Goal: Ask a question: Seek information or help from site administrators or community

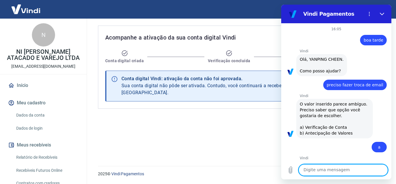
scroll to position [292, 0]
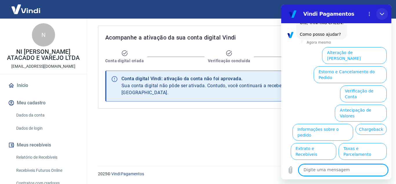
click at [381, 15] on icon "Fechar" at bounding box center [382, 14] width 5 height 5
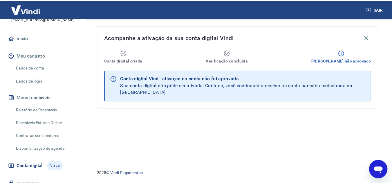
scroll to position [0, 0]
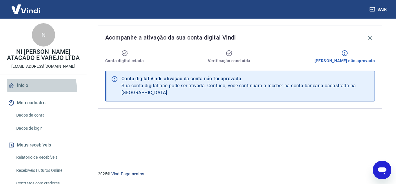
click at [28, 91] on link "Início" at bounding box center [43, 85] width 73 height 13
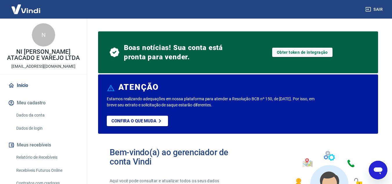
click at [39, 65] on p "[EMAIL_ADDRESS][DOMAIN_NAME]" at bounding box center [43, 66] width 64 height 6
click at [49, 67] on p "[EMAIL_ADDRESS][DOMAIN_NAME]" at bounding box center [43, 66] width 64 height 6
click at [50, 67] on p "[EMAIL_ADDRESS][DOMAIN_NAME]" at bounding box center [43, 66] width 64 height 6
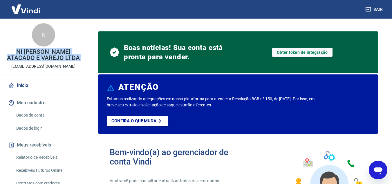
click at [50, 67] on p "[EMAIL_ADDRESS][DOMAIN_NAME]" at bounding box center [43, 66] width 64 height 6
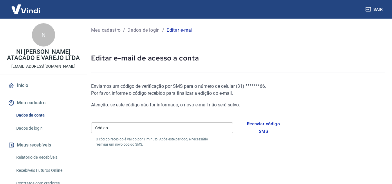
click at [166, 124] on input "Código" at bounding box center [162, 127] width 142 height 11
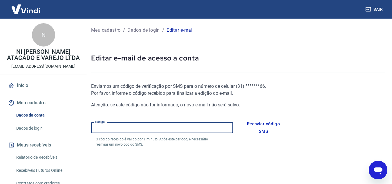
click at [202, 130] on input "Código" at bounding box center [162, 127] width 142 height 11
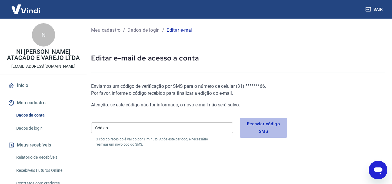
click at [256, 126] on button "Reenviar código SMS" at bounding box center [263, 127] width 47 height 20
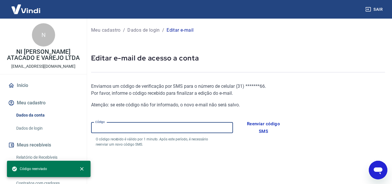
click at [171, 124] on input "Código" at bounding box center [162, 127] width 142 height 11
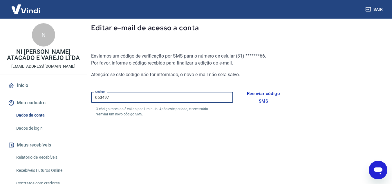
scroll to position [58, 0]
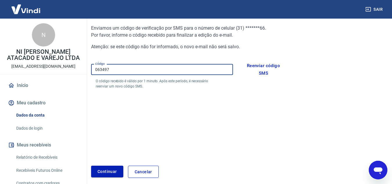
click at [113, 170] on button "Continuar" at bounding box center [107, 171] width 32 height 12
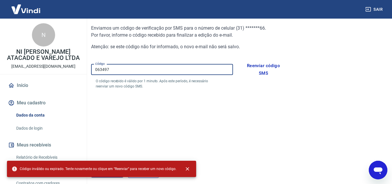
click at [119, 69] on input "063497" at bounding box center [162, 69] width 142 height 11
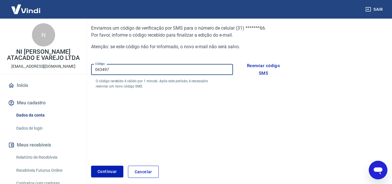
click at [119, 69] on input "063497" at bounding box center [162, 69] width 142 height 11
click at [111, 172] on button "Continuar" at bounding box center [107, 171] width 32 height 12
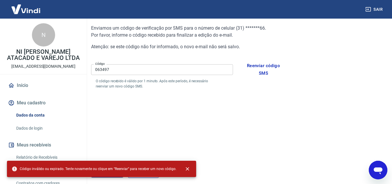
click at [131, 65] on input "063497" at bounding box center [162, 69] width 142 height 11
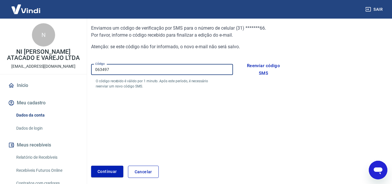
click at [131, 65] on input "063497" at bounding box center [162, 69] width 142 height 11
type input "063497"
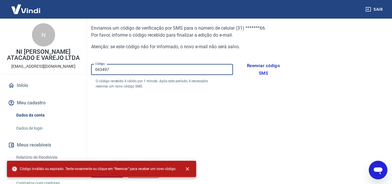
click at [170, 72] on input "063497" at bounding box center [162, 69] width 142 height 11
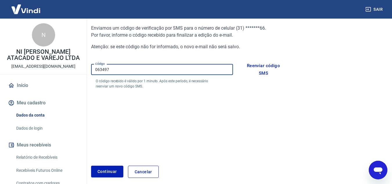
click at [157, 84] on p "O código recebido é válido por 1 minuto. Após este período, é necessário reenvi…" at bounding box center [153, 83] width 114 height 10
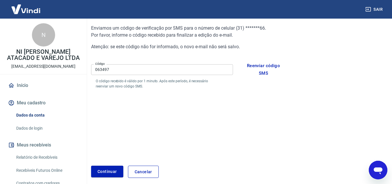
click at [157, 84] on p "O código recebido é válido por 1 minuto. Após este período, é necessário reenvi…" at bounding box center [153, 83] width 114 height 10
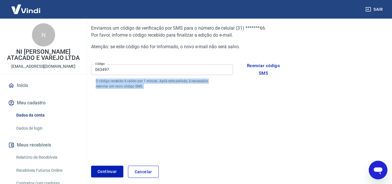
click at [157, 84] on p "O código recebido é válido por 1 minuto. Após este período, é necessário reenvi…" at bounding box center [153, 83] width 114 height 10
click at [108, 168] on button "Continuar" at bounding box center [107, 171] width 32 height 12
click at [236, 121] on div "Enviamos um código de verificação por SMS para o número de celular ( 31 ) *****…" at bounding box center [189, 90] width 196 height 150
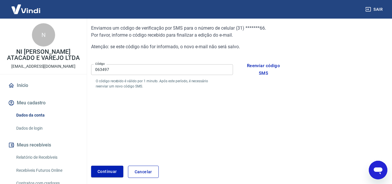
click at [229, 111] on div "Enviamos um código de verificação por SMS para o número de celular ( 31 ) *****…" at bounding box center [189, 90] width 196 height 150
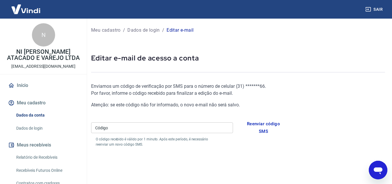
click at [153, 124] on input "Código" at bounding box center [162, 127] width 142 height 11
click at [140, 97] on div "Enviamos um código de verificação por SMS para o número de celular ( 31 ) *****…" at bounding box center [189, 96] width 196 height 26
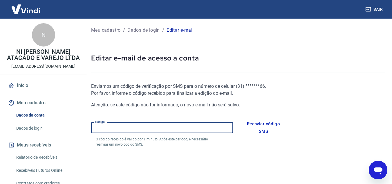
click at [173, 123] on input "Código" at bounding box center [162, 127] width 142 height 11
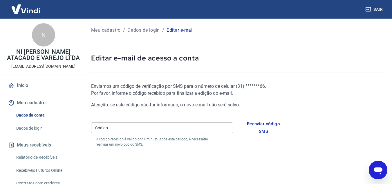
click at [257, 117] on form "Enviamos um código de verificação por SMS para o número de celular ( 31 ) *****…" at bounding box center [189, 116] width 196 height 66
click at [258, 124] on button "Reenviar código SMS" at bounding box center [263, 127] width 47 height 20
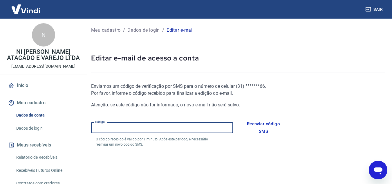
click at [207, 130] on input "Código" at bounding box center [162, 127] width 142 height 11
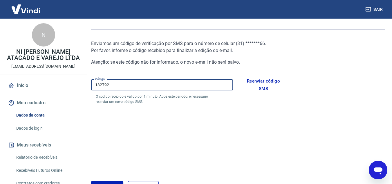
scroll to position [50, 0]
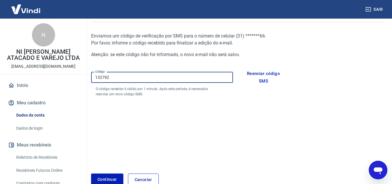
type input "132792"
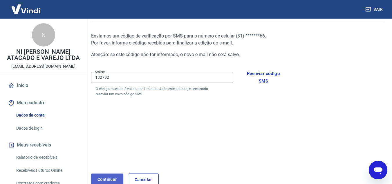
click at [106, 180] on button "Continuar" at bounding box center [107, 179] width 32 height 12
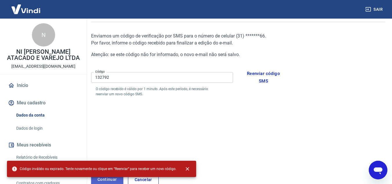
click at [106, 180] on button "Continuar" at bounding box center [107, 179] width 32 height 12
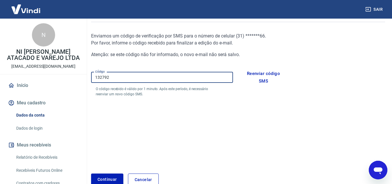
click at [131, 72] on input "132792" at bounding box center [162, 77] width 142 height 11
click at [146, 86] on p "O código recebido é válido por 1 minuto. Após este período, é necessário reenvi…" at bounding box center [153, 91] width 114 height 10
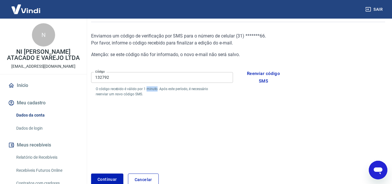
click at [146, 86] on p "O código recebido é válido por 1 minuto. Após este período, é necessário reenvi…" at bounding box center [153, 91] width 114 height 10
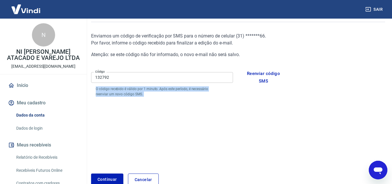
click at [146, 86] on p "O código recebido é válido por 1 minuto. Após este período, é necessário reenvi…" at bounding box center [153, 91] width 114 height 10
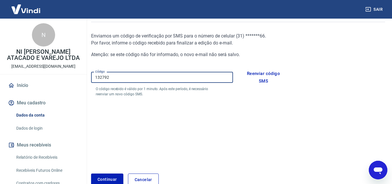
click at [137, 75] on input "132792" at bounding box center [162, 77] width 142 height 11
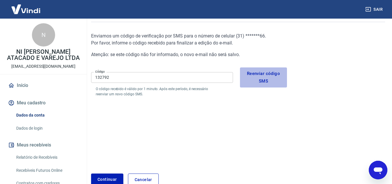
click at [251, 81] on button "Reenviar código SMS" at bounding box center [263, 77] width 47 height 20
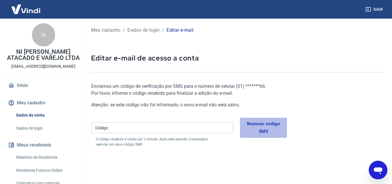
click at [269, 129] on button "Reenviar código SMS" at bounding box center [263, 127] width 47 height 20
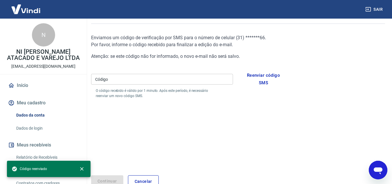
scroll to position [71, 0]
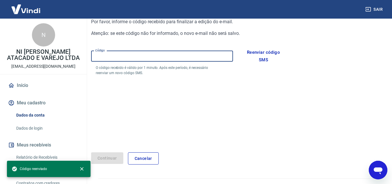
click at [201, 57] on input "Código" at bounding box center [162, 56] width 142 height 11
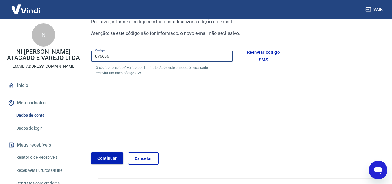
type input "876666"
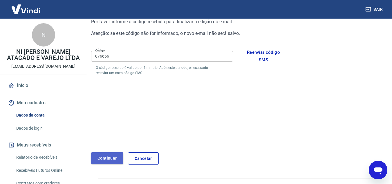
click at [115, 156] on button "Continuar" at bounding box center [107, 158] width 32 height 12
click at [106, 158] on button "Continuar" at bounding box center [107, 158] width 32 height 12
click at [112, 157] on button "Continuar" at bounding box center [107, 158] width 32 height 12
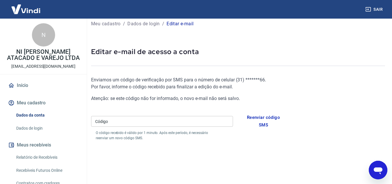
scroll to position [3, 0]
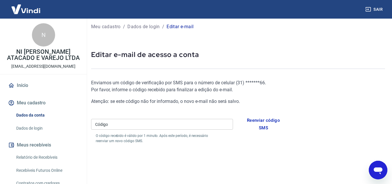
click at [183, 27] on p "Editar e-mail" at bounding box center [179, 26] width 27 height 7
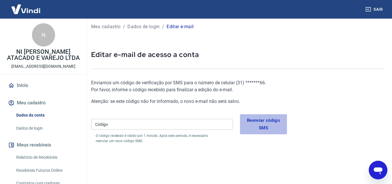
click at [253, 119] on button "Reenviar código SMS" at bounding box center [263, 124] width 47 height 20
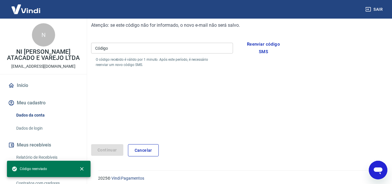
scroll to position [84, 0]
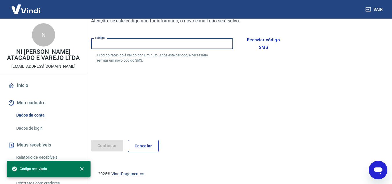
click at [120, 39] on input "Código" at bounding box center [162, 43] width 142 height 11
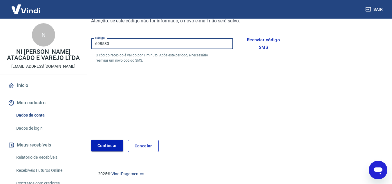
type input "698530"
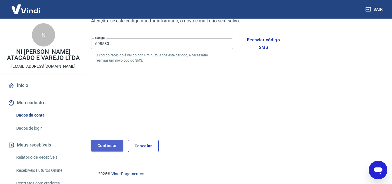
click at [109, 141] on button "Continuar" at bounding box center [107, 146] width 32 height 12
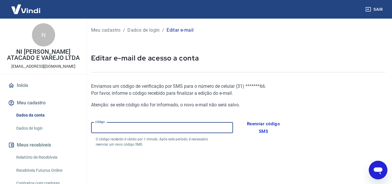
click at [159, 131] on input "Código" at bounding box center [162, 127] width 142 height 11
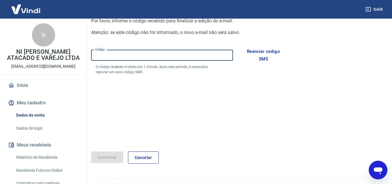
scroll to position [79, 0]
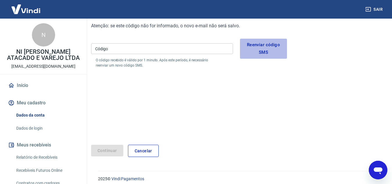
click at [263, 43] on button "Reenviar código SMS" at bounding box center [263, 49] width 47 height 20
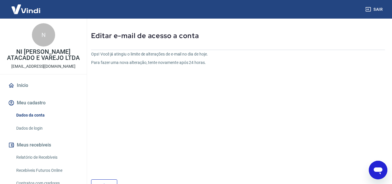
scroll to position [21, 0]
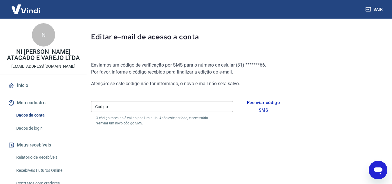
scroll to position [79, 0]
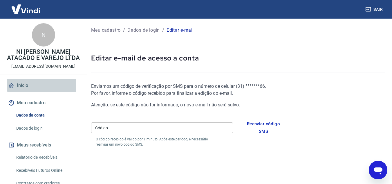
click at [29, 86] on link "Início" at bounding box center [43, 85] width 73 height 13
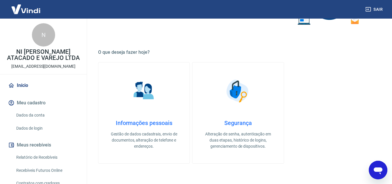
scroll to position [181, 0]
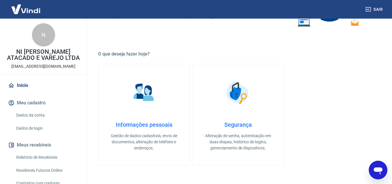
click at [133, 126] on h4 "Informações pessoais" at bounding box center [144, 124] width 73 height 7
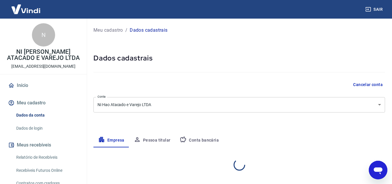
select select "MG"
select select "business"
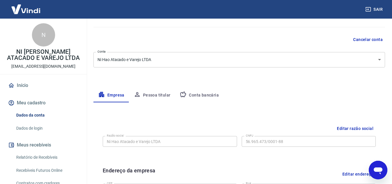
scroll to position [42, 0]
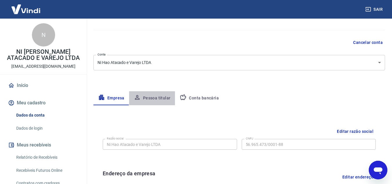
click at [168, 93] on button "Pessoa titular" at bounding box center [152, 98] width 46 height 14
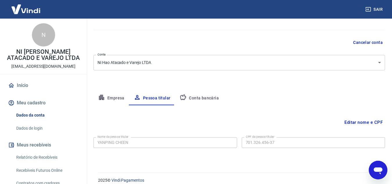
scroll to position [48, 0]
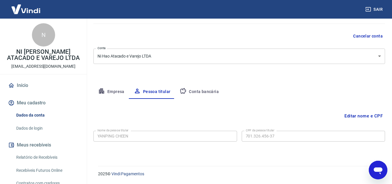
drag, startPoint x: 390, startPoint y: 93, endPoint x: 392, endPoint y: 106, distance: 12.7
click at [392, 106] on html "Sair N NI HAO ATACADO E VAREJO LTDA [EMAIL_ADDRESS][DOMAIN_NAME] Início Meu cad…" at bounding box center [196, 44] width 392 height 184
click at [105, 90] on button "Empresa" at bounding box center [111, 92] width 36 height 14
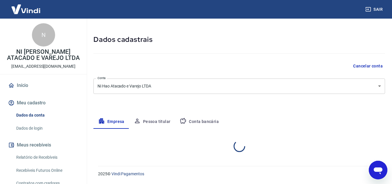
select select "MG"
select select "business"
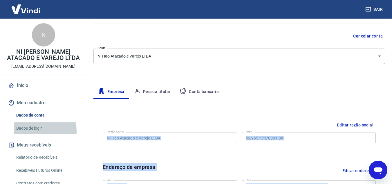
click at [34, 131] on link "Dados de login" at bounding box center [47, 128] width 66 height 12
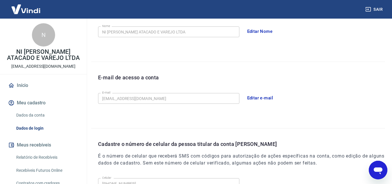
scroll to position [120, 0]
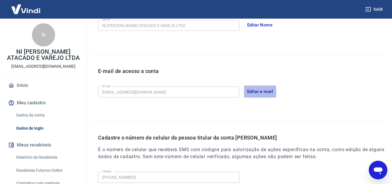
click at [250, 90] on button "Editar e-mail" at bounding box center [260, 91] width 32 height 12
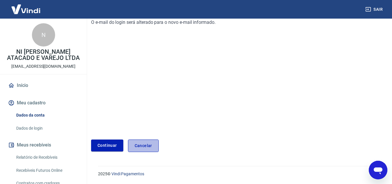
click at [142, 141] on link "Cancelar" at bounding box center [143, 145] width 31 height 12
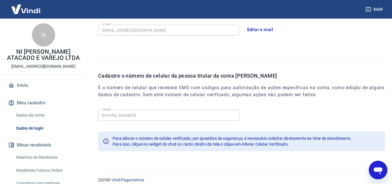
scroll to position [188, 0]
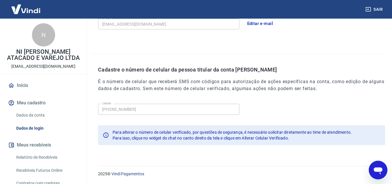
click at [376, 167] on icon "Abrir janela de mensagens" at bounding box center [378, 170] width 9 height 7
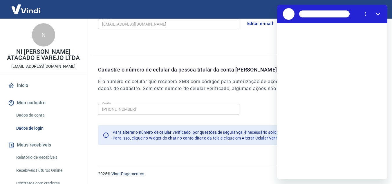
scroll to position [0, 0]
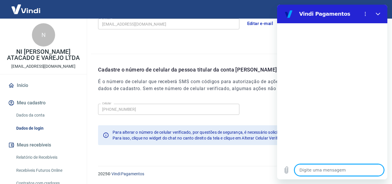
type textarea "m"
type textarea "x"
type textarea "mu"
type textarea "x"
type textarea "mud"
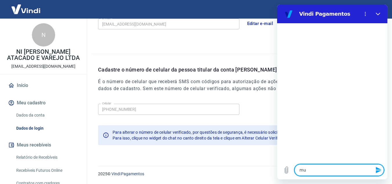
type textarea "x"
type textarea "muda"
type textarea "x"
type textarea "mudar"
type textarea "x"
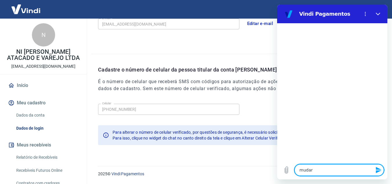
type textarea "mudar"
type textarea "x"
type textarea "mudar n"
type textarea "x"
type textarea "mudar nu"
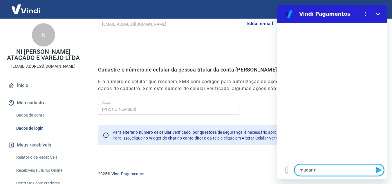
type textarea "x"
type textarea "mudar num"
type textarea "x"
type textarea "mudar nume"
type textarea "x"
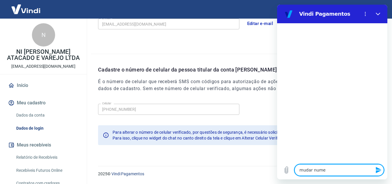
type textarea "mudar numer"
type textarea "x"
type textarea "mudar numero"
type textarea "x"
type textarea "mudar numero"
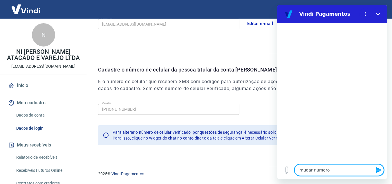
type textarea "x"
type textarea "mudar numero d"
type textarea "x"
type textarea "mudar numero de"
type textarea "x"
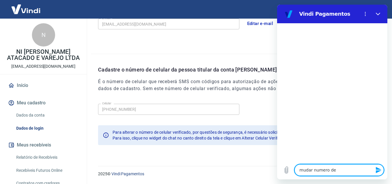
type textarea "mudar numero de"
type textarea "x"
type textarea "mudar numero de c"
type textarea "x"
type textarea "mudar numero de ce"
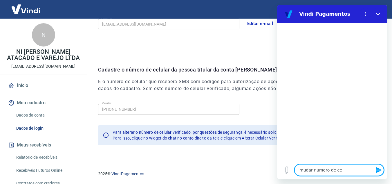
type textarea "x"
type textarea "mudar numero de cel"
type textarea "x"
type textarea "mudar numero de celi"
type textarea "x"
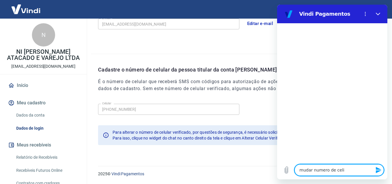
type textarea "mudar numero de celiu"
type textarea "x"
type textarea "mudar numero de celiul"
type textarea "x"
type textarea "mudar numero de celiula"
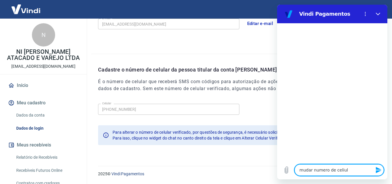
type textarea "x"
type textarea "mudar numero de celiul"
type textarea "x"
type textarea "mudar numero de celiu"
type textarea "x"
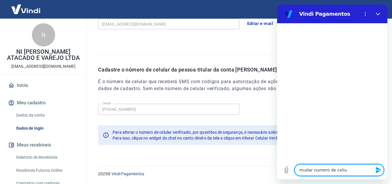
type textarea "mudar numero de celi"
type textarea "x"
type textarea "mudar numero de cel"
type textarea "x"
type textarea "mudar numero de celu"
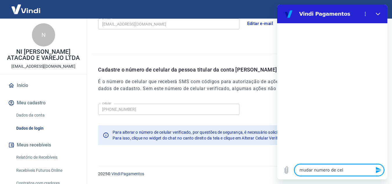
type textarea "x"
type textarea "mudar numero de celul"
type textarea "x"
type textarea "mudar numero de celula"
type textarea "x"
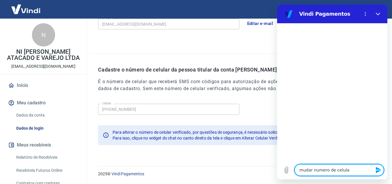
type textarea "mudar numero de celular"
type textarea "x"
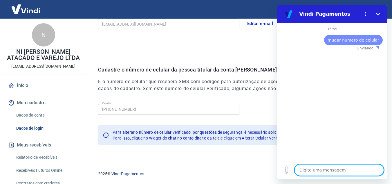
type textarea "x"
type textarea "b"
type textarea "x"
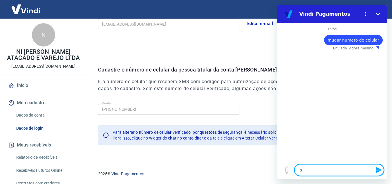
type textarea "bo"
type textarea "x"
type textarea "boa"
type textarea "x"
type textarea "boa"
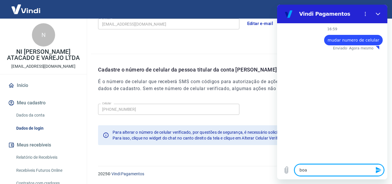
type textarea "x"
type textarea "boa t"
type textarea "x"
type textarea "boa ta"
type textarea "x"
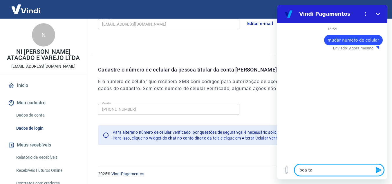
type textarea "boa tar"
type textarea "x"
type textarea "boa tard"
type textarea "x"
type textarea "boa tarde"
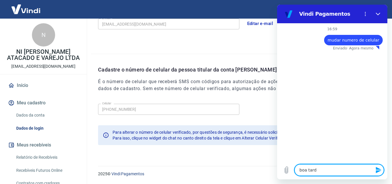
type textarea "x"
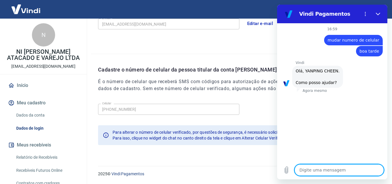
type textarea "x"
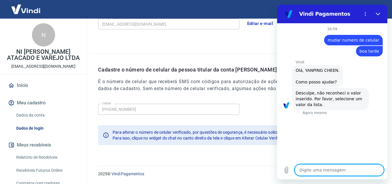
click at [316, 167] on textarea at bounding box center [338, 170] width 89 height 12
type textarea "m"
type textarea "x"
type textarea "mu"
type textarea "x"
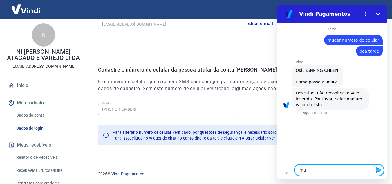
type textarea "mud"
type textarea "x"
type textarea "muda"
type textarea "x"
type textarea "mudar"
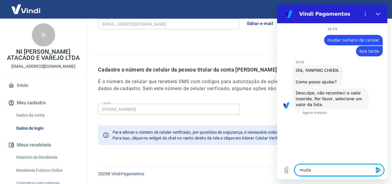
type textarea "x"
type textarea "mudar"
type textarea "x"
type textarea "mudar n"
type textarea "x"
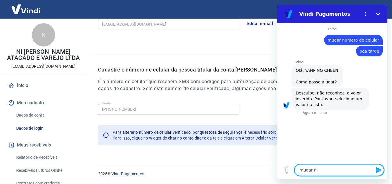
type textarea "mudar nu"
type textarea "x"
type textarea "mudar num"
type textarea "x"
type textarea "mudar nume"
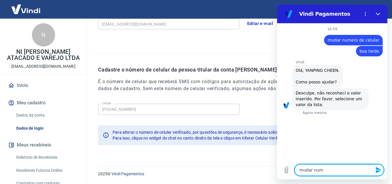
type textarea "x"
type textarea "mudar numeo"
type textarea "x"
type textarea "mudar nume"
type textarea "x"
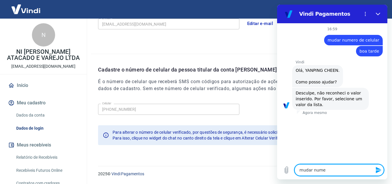
type textarea "mudar numer"
type textarea "x"
type textarea "mudar numero"
type textarea "x"
type textarea "mudar numero"
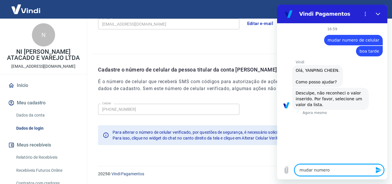
type textarea "x"
type textarea "mudar numero d"
type textarea "x"
type textarea "mudar numero d"
type textarea "x"
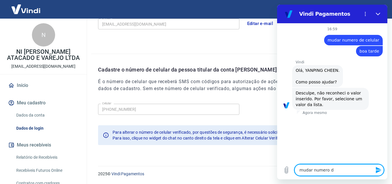
type textarea "mudar numero d"
type textarea "x"
type textarea "mudar numero de"
type textarea "x"
type textarea "mudar numero de"
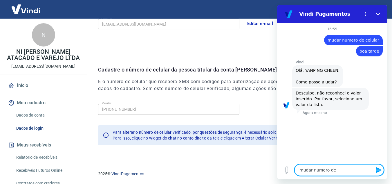
type textarea "x"
type textarea "mudar numero de c"
type textarea "x"
type textarea "mudar numero de ce"
type textarea "x"
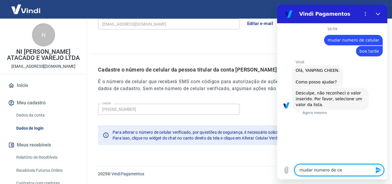
type textarea "mudar numero de cel"
type textarea "x"
type textarea "mudar numero de celu"
type textarea "x"
type textarea "mudar numero de celul"
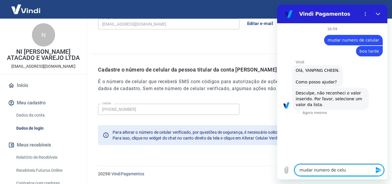
type textarea "x"
type textarea "mudar numero de celula"
type textarea "x"
type textarea "mudar numero de celular"
type textarea "x"
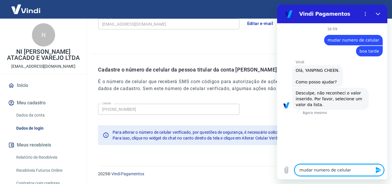
type textarea "mudar numero de celular?"
type textarea "x"
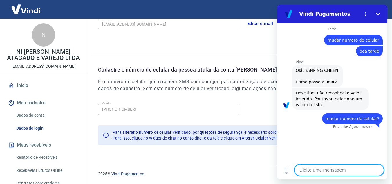
type textarea "x"
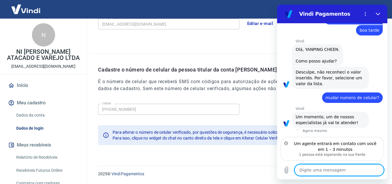
scroll to position [15, 0]
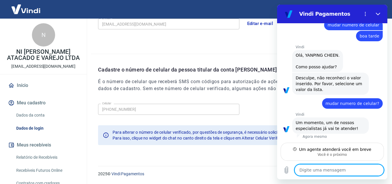
click at [345, 166] on textarea at bounding box center [338, 170] width 89 height 12
click at [305, 166] on textarea at bounding box center [338, 170] width 89 height 12
type textarea "p"
type textarea "x"
type textarea "pr"
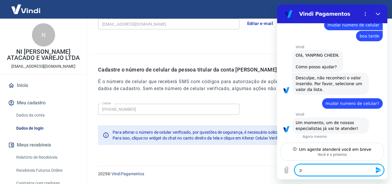
type textarea "x"
type textarea "pre"
type textarea "x"
type textarea "prec"
type textarea "x"
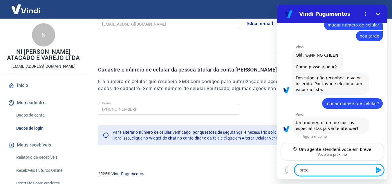
type textarea "preci"
type textarea "x"
type textarea "precis"
type textarea "x"
type textarea "preciso"
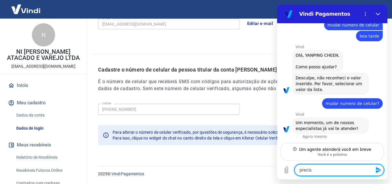
type textarea "x"
type textarea "preciso"
type textarea "x"
type textarea "preciso q"
type textarea "x"
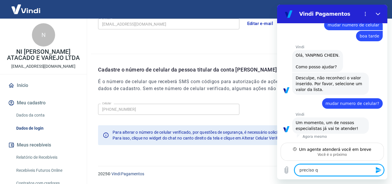
type textarea "preciso qu"
type textarea "x"
type textarea "preciso que"
type textarea "x"
type textarea "preciso que"
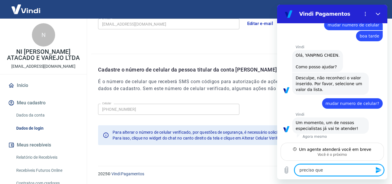
type textarea "x"
type textarea "preciso que f"
type textarea "x"
type textarea "preciso que fa"
type textarea "x"
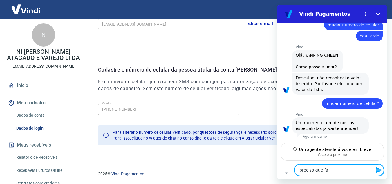
type textarea "preciso que faç"
type textarea "x"
type textarea "preciso que faça"
type textarea "x"
type textarea "preciso que faç"
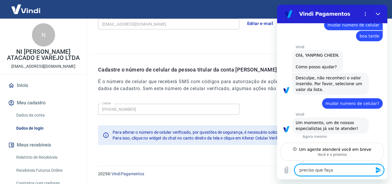
type textarea "x"
type textarea "preciso que fa"
type textarea "x"
type textarea "preciso que f"
type textarea "x"
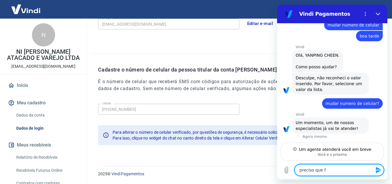
type textarea "preciso que"
type textarea "x"
type textarea "preciso que"
type textarea "x"
type textarea "preciso qu"
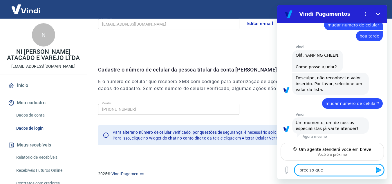
type textarea "x"
type textarea "preciso q"
type textarea "x"
type textarea "preciso"
type textarea "x"
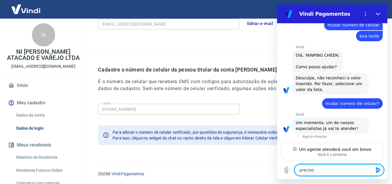
type textarea "preciso"
type textarea "x"
type textarea "precis"
type textarea "x"
type textarea "preci"
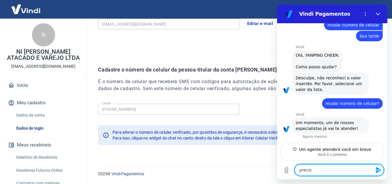
type textarea "x"
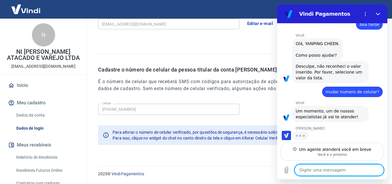
scroll to position [26, 0]
click at [313, 168] on textarea at bounding box center [338, 170] width 89 height 12
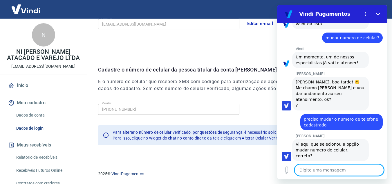
scroll to position [82, 0]
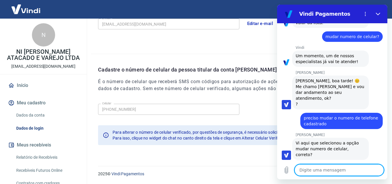
drag, startPoint x: 450, startPoint y: 5, endPoint x: 312, endPoint y: 171, distance: 216.0
click at [312, 171] on textarea at bounding box center [338, 170] width 89 height 12
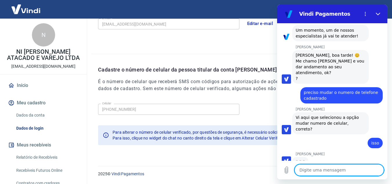
scroll to position [107, 0]
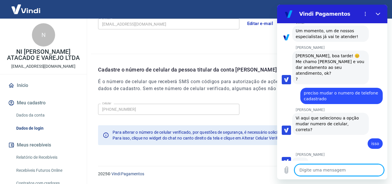
click at [329, 171] on textarea at bounding box center [338, 170] width 89 height 12
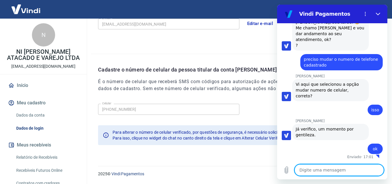
scroll to position [135, 0]
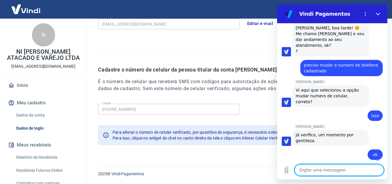
click at [325, 166] on textarea at bounding box center [338, 170] width 89 height 12
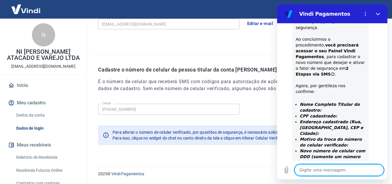
scroll to position [325, 0]
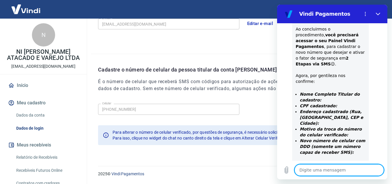
click at [338, 165] on textarea at bounding box center [338, 170] width 89 height 12
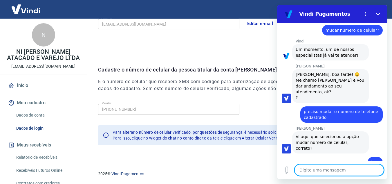
scroll to position [145, 0]
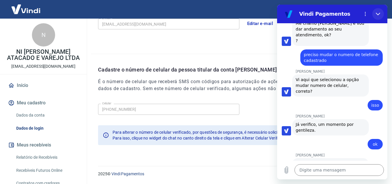
click at [375, 12] on button "Fechar" at bounding box center [378, 14] width 12 height 12
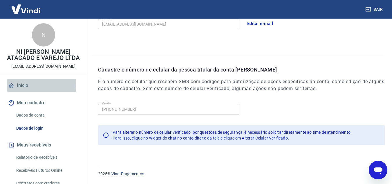
click at [28, 86] on link "Início" at bounding box center [43, 85] width 73 height 13
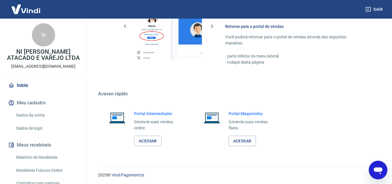
scroll to position [395, 0]
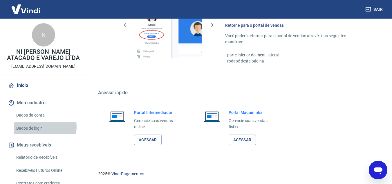
click at [38, 126] on link "Dados de login" at bounding box center [47, 128] width 66 height 12
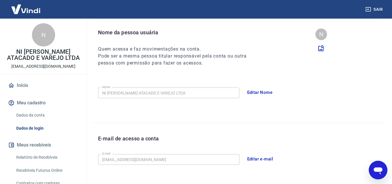
scroll to position [52, 0]
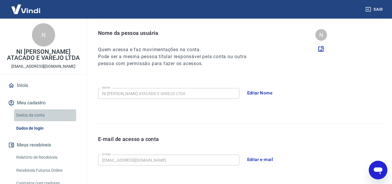
click at [39, 115] on link "Dados da conta" at bounding box center [47, 115] width 66 height 12
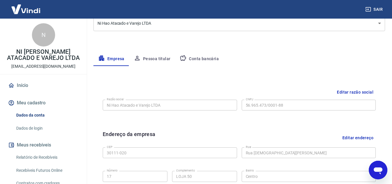
scroll to position [95, 0]
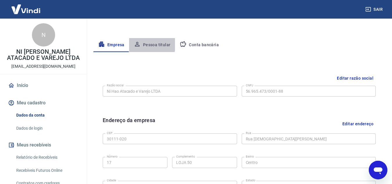
click at [151, 43] on button "Pessoa titular" at bounding box center [152, 45] width 46 height 14
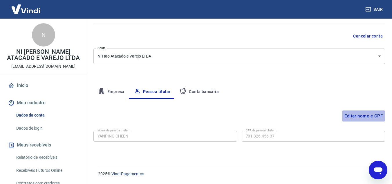
click at [362, 115] on button "Editar nome e CPF" at bounding box center [363, 115] width 43 height 11
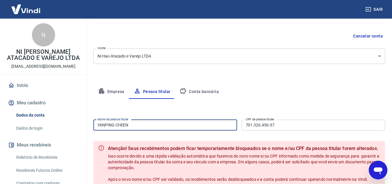
click at [184, 127] on input "YANPING CHEEN" at bounding box center [165, 124] width 144 height 11
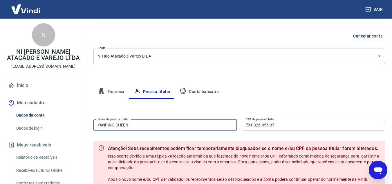
scroll to position [108, 0]
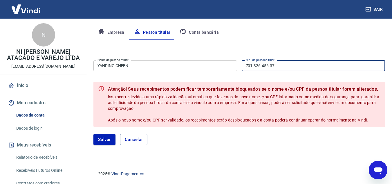
click at [254, 63] on input "701.326.456-37" at bounding box center [314, 65] width 144 height 11
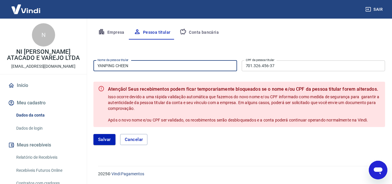
click at [165, 62] on input "YANPING CHEEN" at bounding box center [165, 65] width 144 height 11
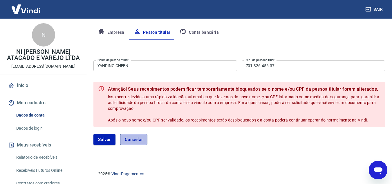
click at [133, 139] on button "Cancelar" at bounding box center [134, 139] width 28 height 11
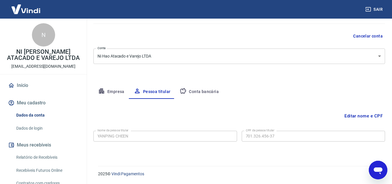
scroll to position [48, 0]
click at [113, 92] on button "Empresa" at bounding box center [111, 92] width 36 height 14
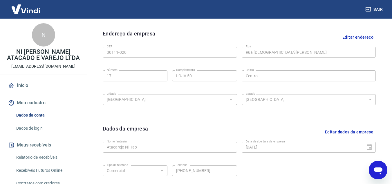
scroll to position [180, 0]
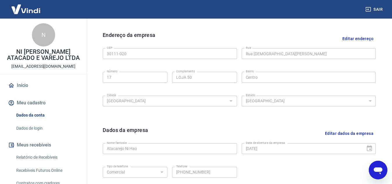
click at [379, 171] on icon "Abrir janela de mensagens" at bounding box center [378, 170] width 9 height 7
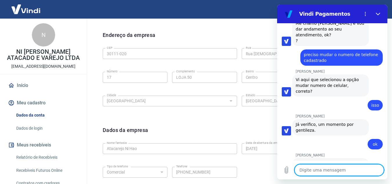
scroll to position [235, 0]
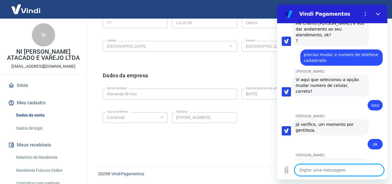
click at [326, 167] on textarea at bounding box center [338, 170] width 89 height 12
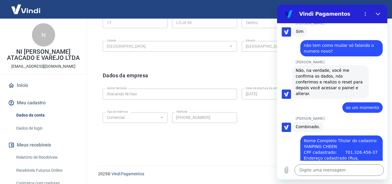
scroll to position [531, 0]
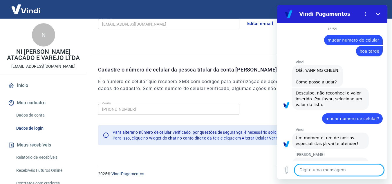
click at [313, 170] on textarea at bounding box center [338, 170] width 89 height 12
type textarea "n"
type textarea "celular?"
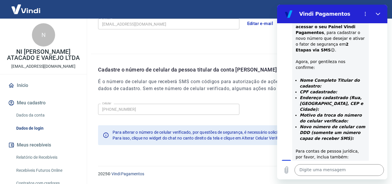
scroll to position [358, 0]
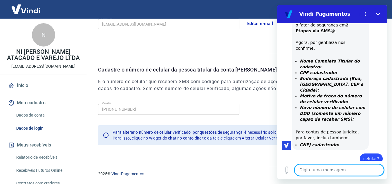
click at [310, 177] on div "Digite uma mensagem x" at bounding box center [332, 169] width 110 height 19
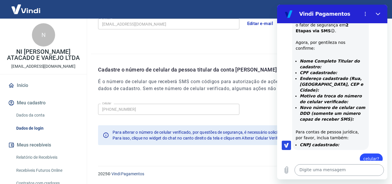
click at [296, 166] on textarea at bounding box center [338, 170] width 89 height 12
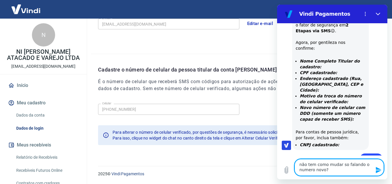
click at [343, 165] on textarea "não tem como mudar so falando o numero novo?" at bounding box center [338, 167] width 89 height 17
type textarea "não tem como mudar só falando o numero novo?"
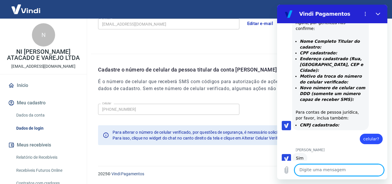
scroll to position [389, 0]
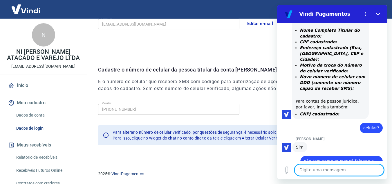
type textarea "e"
type textarea "E"
type textarea "e"
click at [60, 66] on p "[EMAIL_ADDRESS][DOMAIN_NAME]" at bounding box center [43, 66] width 64 height 6
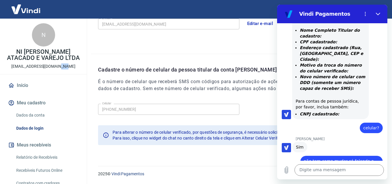
click at [60, 66] on p "[EMAIL_ADDRESS][DOMAIN_NAME]" at bounding box center [43, 66] width 64 height 6
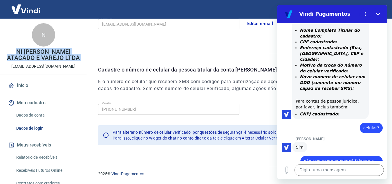
click at [60, 66] on p "[EMAIL_ADDRESS][DOMAIN_NAME]" at bounding box center [43, 66] width 64 height 6
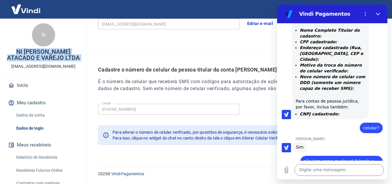
click at [60, 66] on p "[EMAIL_ADDRESS][DOMAIN_NAME]" at bounding box center [43, 66] width 64 height 6
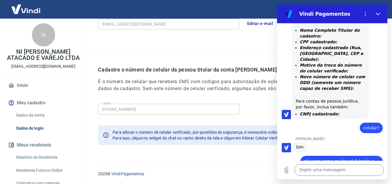
click at [184, 46] on div "E-mail de acesso a conta E-mail nihaoatacarejo@icloud.com E-mail Editar e-mail" at bounding box center [238, 21] width 294 height 66
click at [326, 169] on textarea at bounding box center [338, 170] width 89 height 12
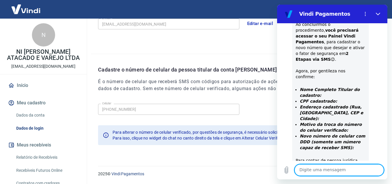
scroll to position [328, 0]
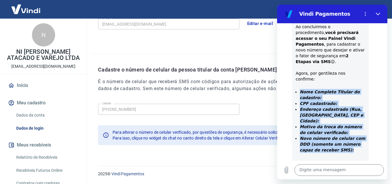
drag, startPoint x: 300, startPoint y: 68, endPoint x: 347, endPoint y: 119, distance: 70.0
click at [347, 119] on ul "Nome Completo Titular do cadastro: CPF cadastrado: Endereço cadastrado (Rua, Ba…" at bounding box center [331, 124] width 70 height 70
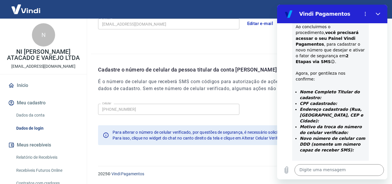
click at [324, 163] on div "Digite uma mensagem x" at bounding box center [332, 169] width 110 height 19
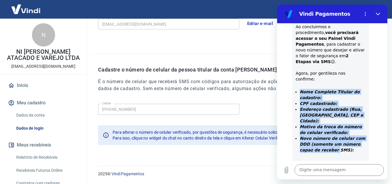
drag, startPoint x: 301, startPoint y: 67, endPoint x: 335, endPoint y: 120, distance: 63.2
click at [334, 120] on ul "Nome Completo Titular do cadastro: CPF cadastrado: Endereço cadastrado (Rua, Ba…" at bounding box center [331, 124] width 70 height 70
click at [302, 89] on strong "Nome Completo Titular do cadastro:" at bounding box center [330, 94] width 60 height 10
drag, startPoint x: 301, startPoint y: 67, endPoint x: 338, endPoint y: 111, distance: 57.6
click at [336, 110] on ul "Nome Completo Titular do cadastro: CPF cadastrado: Endereço cadastrado (Rua, Ba…" at bounding box center [331, 124] width 70 height 70
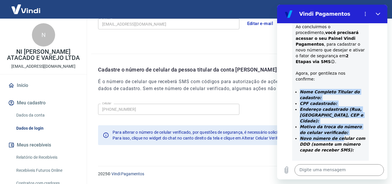
click at [306, 89] on strong "Nome Completo Titular do cadastro:" at bounding box center [330, 94] width 60 height 10
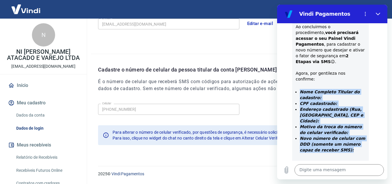
drag, startPoint x: 300, startPoint y: 67, endPoint x: 349, endPoint y: 121, distance: 73.1
click at [349, 121] on ul "Nome Completo Titular do cadastro: CPF cadastrado: Endereço cadastrado (Rua, Ba…" at bounding box center [331, 124] width 70 height 70
copy ul "Nome Completo Titular do cadastro: CPF cadastrado: Endereço cadastrado (Rua, Ba…"
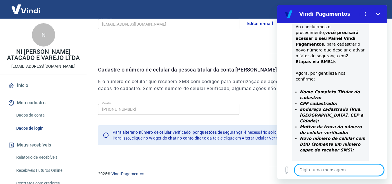
click at [333, 172] on textarea at bounding box center [338, 170] width 89 height 12
type textarea "so um momento"
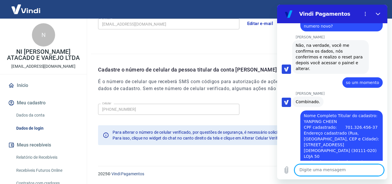
scroll to position [531, 0]
